Goal: Check status: Check status

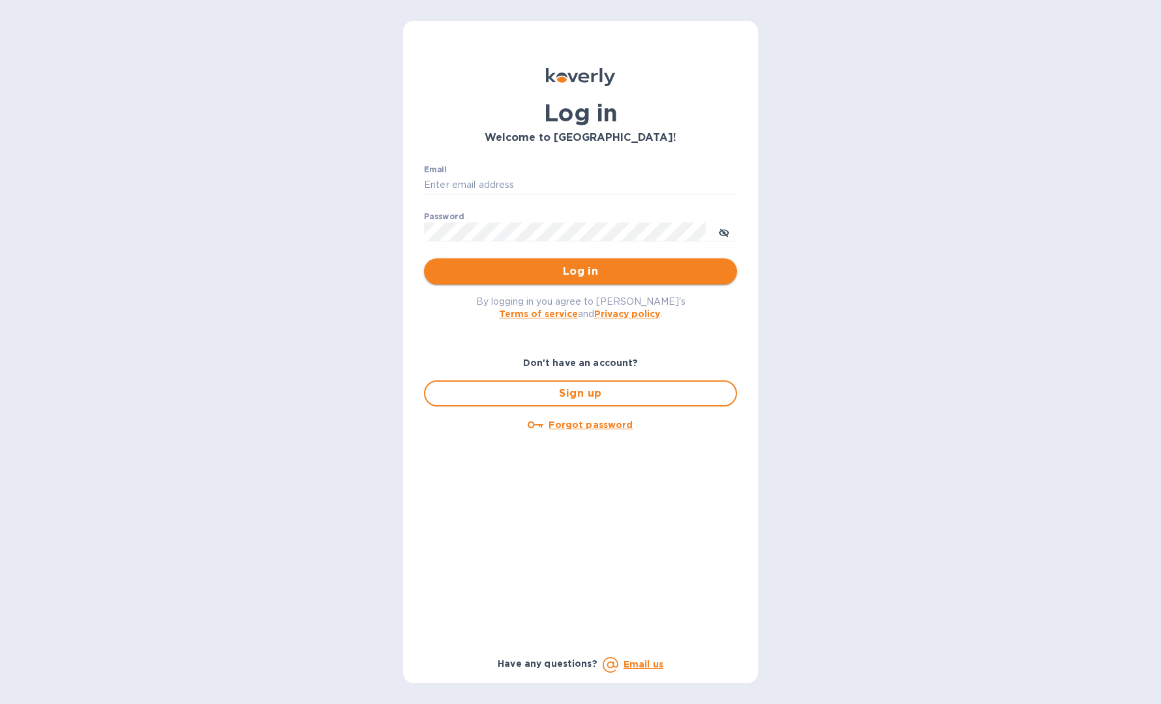
type input "[EMAIL_ADDRESS][DOMAIN_NAME]"
click at [562, 271] on span "Log in" at bounding box center [580, 272] width 292 height 16
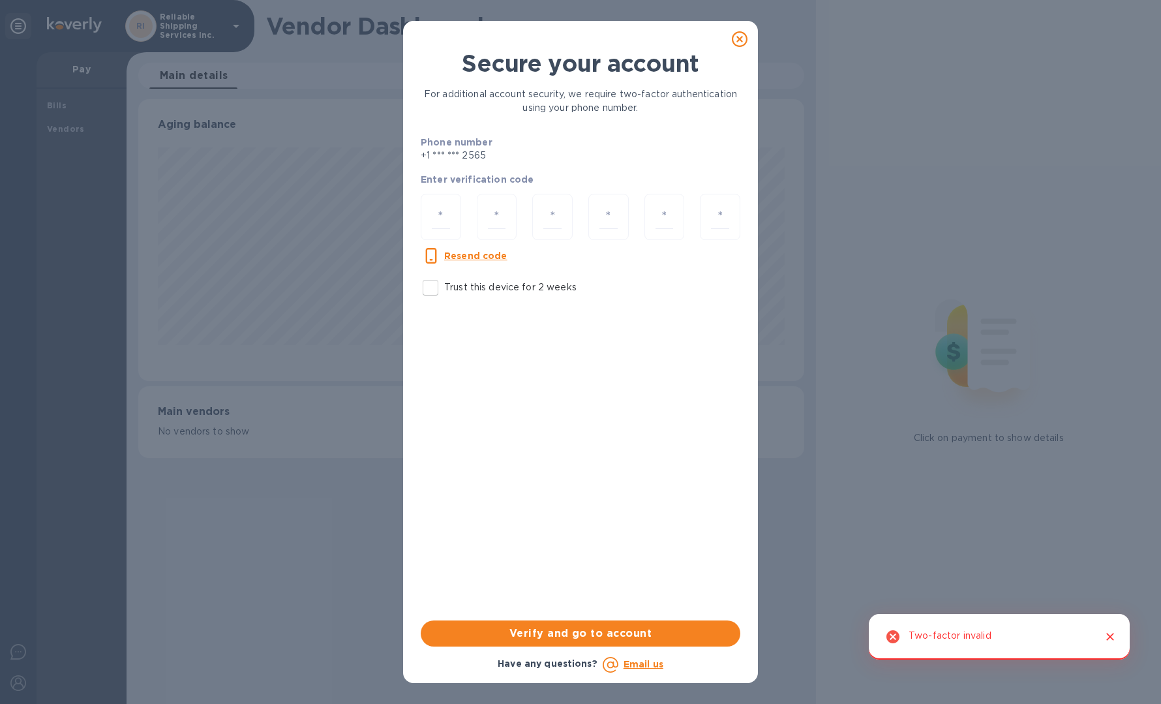
scroll to position [282, 667]
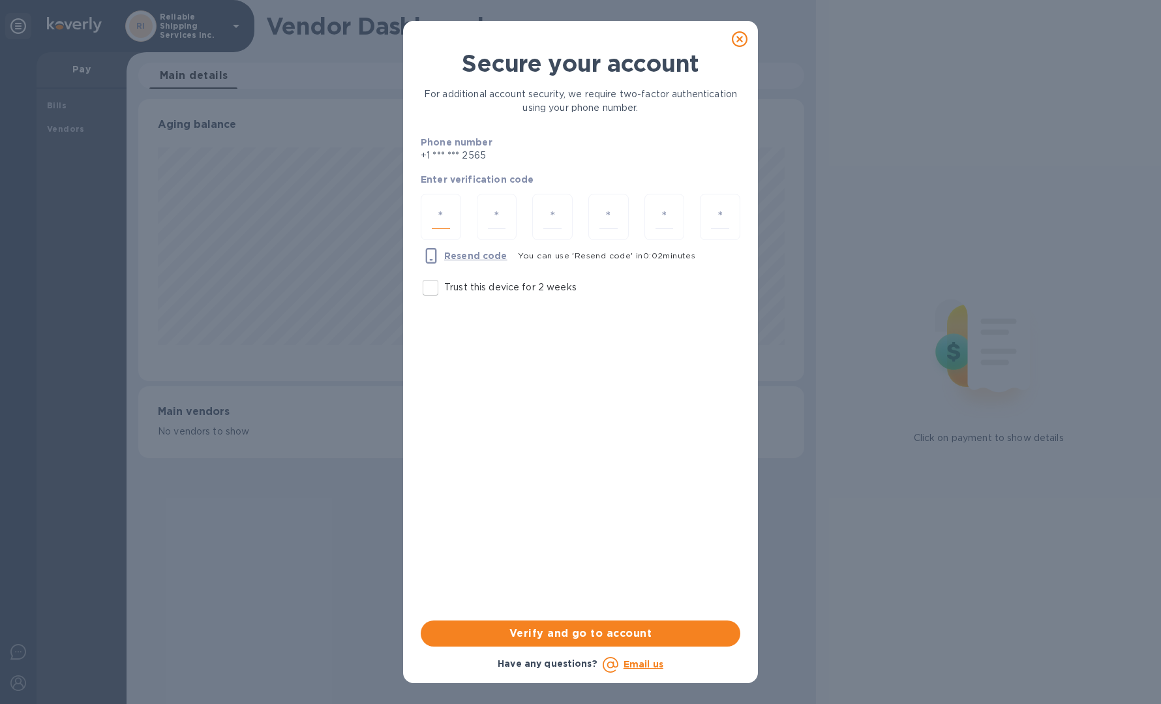
click at [447, 217] on input "number" at bounding box center [441, 217] width 18 height 24
type input "5"
type input "4"
type input "5"
type input "8"
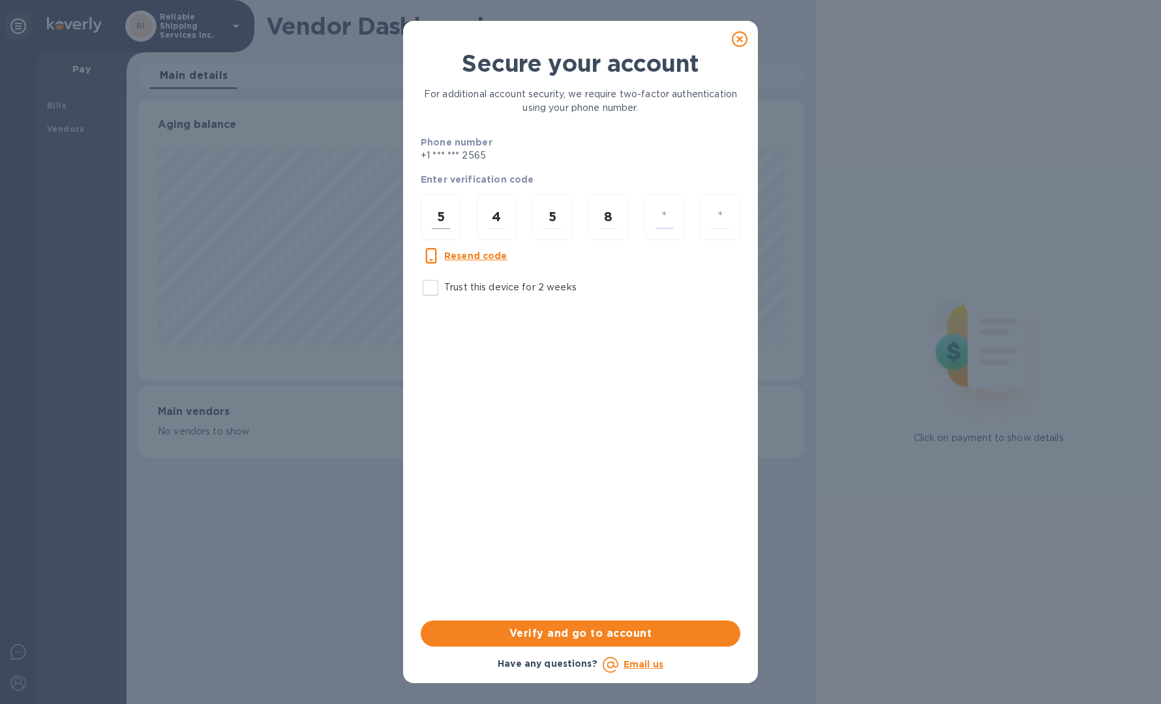
type input "8"
type input "7"
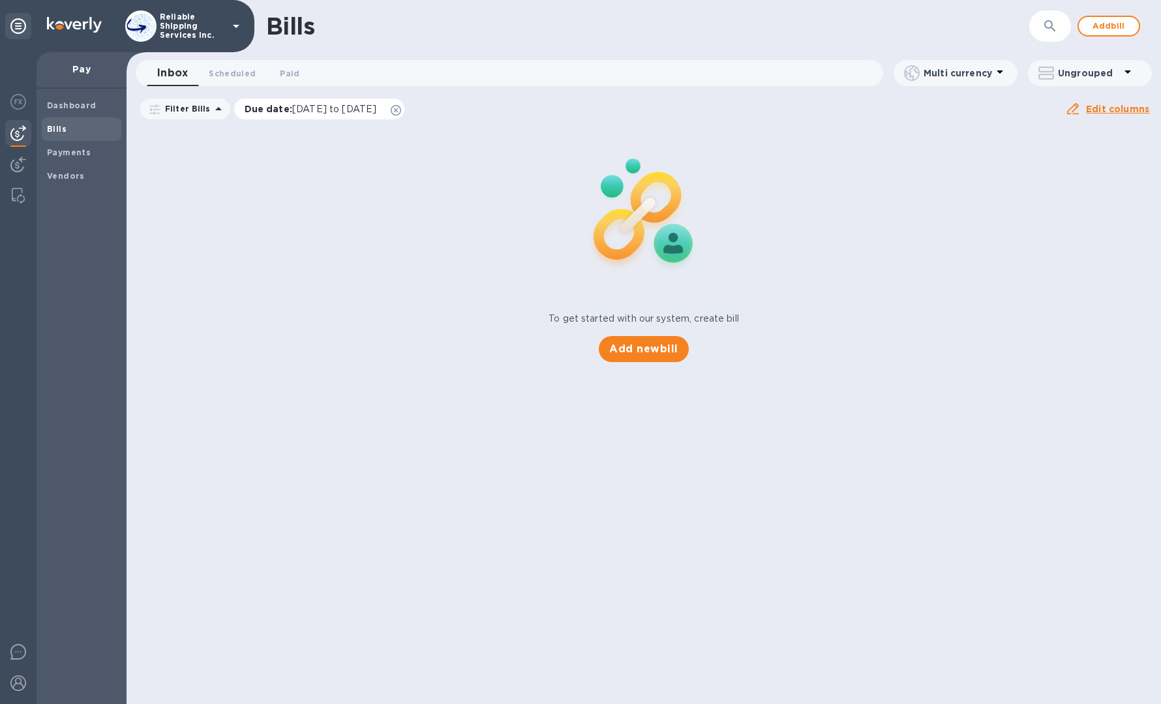
click at [401, 113] on icon at bounding box center [396, 110] width 10 height 10
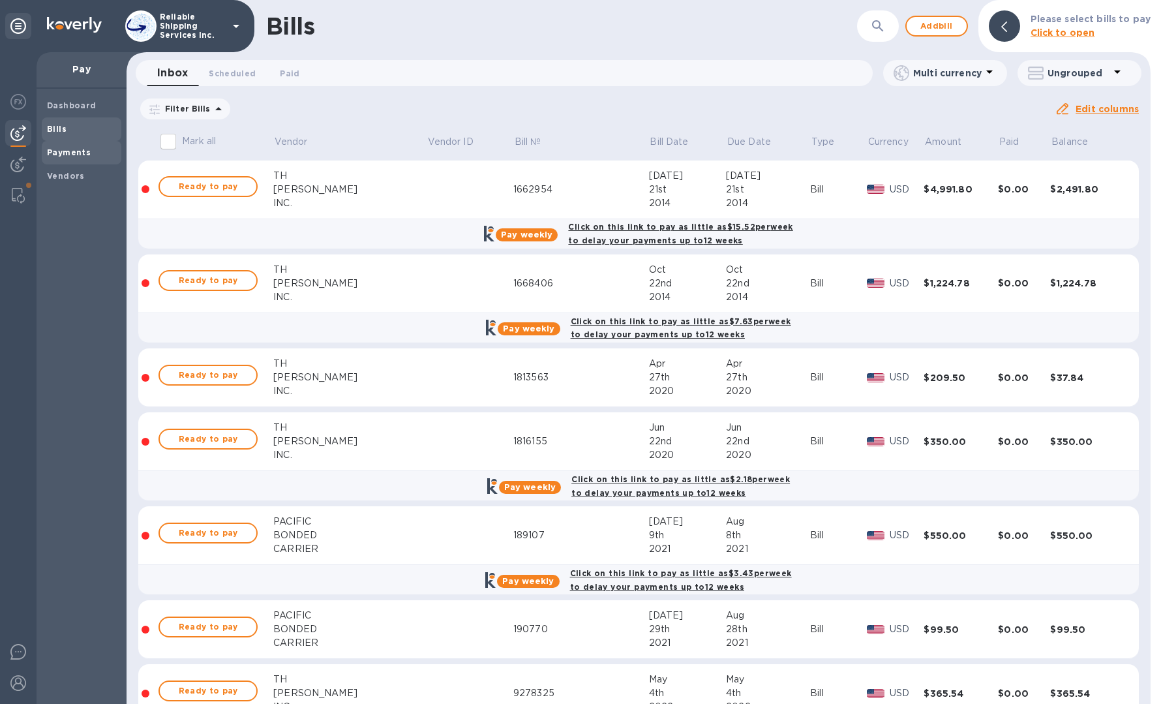
click at [80, 153] on b "Payments" at bounding box center [69, 152] width 44 height 10
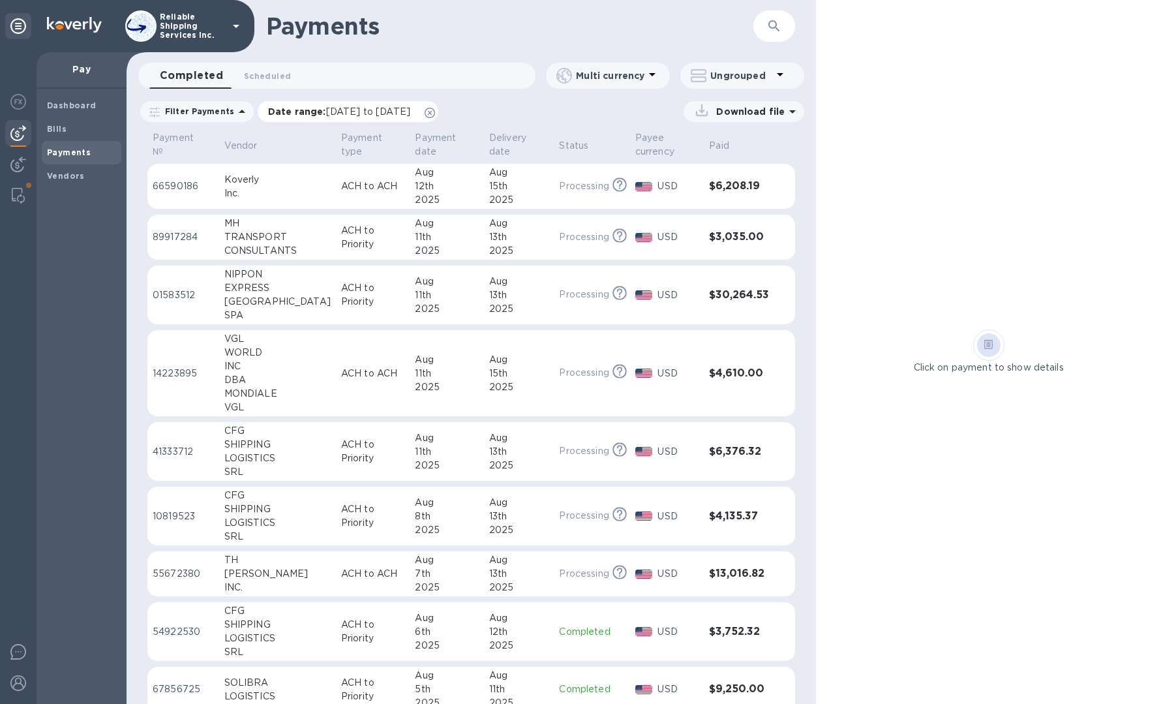
click at [435, 110] on icon at bounding box center [430, 113] width 10 height 10
click at [355, 242] on p "ACH to Priority" at bounding box center [372, 237] width 63 height 27
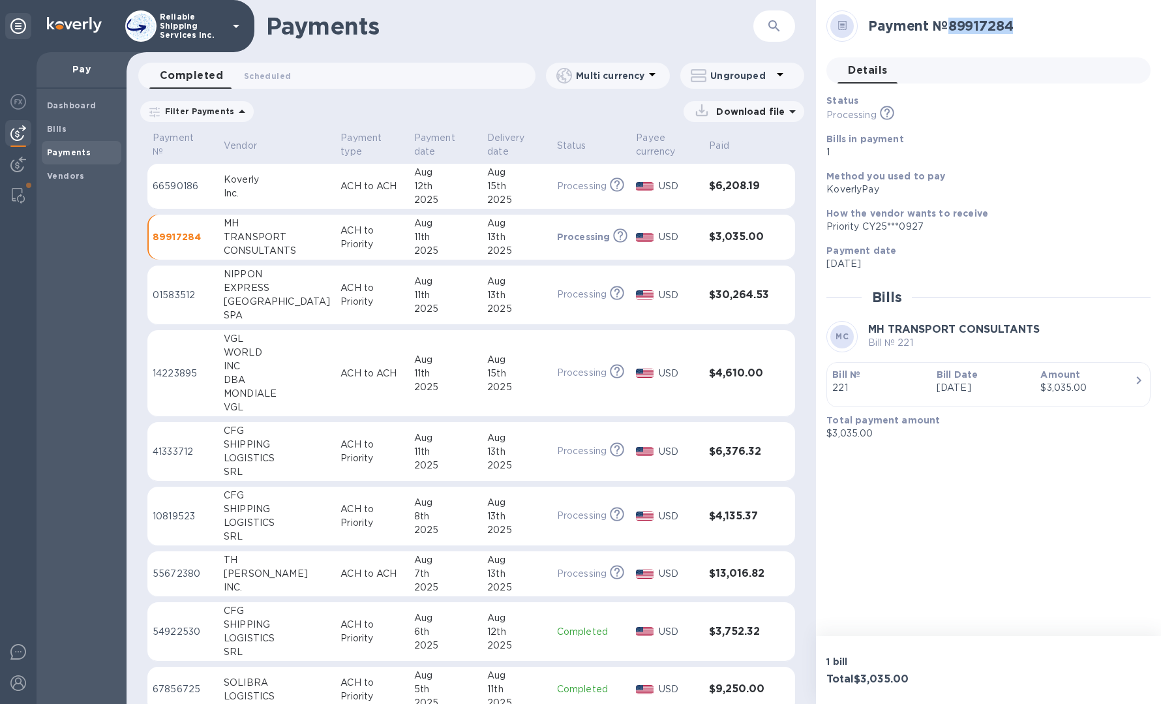
drag, startPoint x: 953, startPoint y: 23, endPoint x: 1074, endPoint y: 28, distance: 120.8
click at [1074, 28] on h2 "Payment № 89917284" at bounding box center [1004, 26] width 272 height 16
copy h2 "89917284"
